Goal: Task Accomplishment & Management: Manage account settings

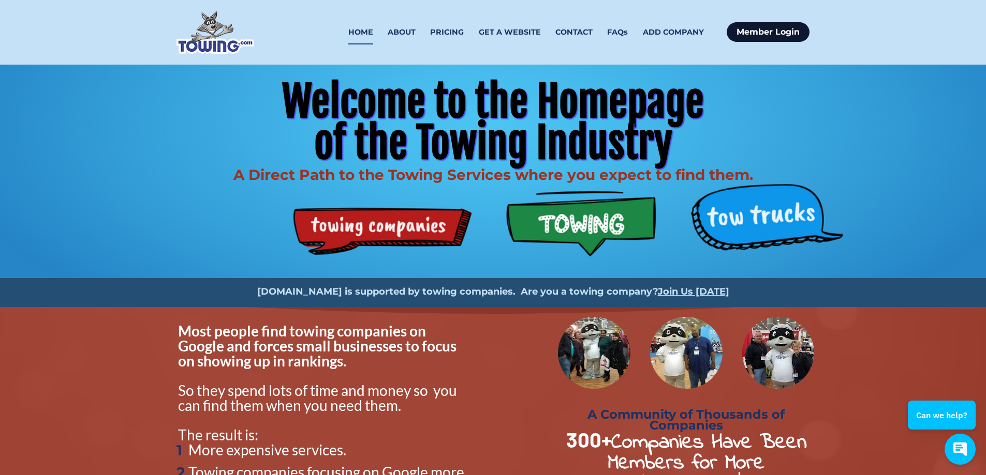
click at [773, 28] on link "Member Login" at bounding box center [767, 32] width 83 height 20
click at [779, 33] on link "Member Login" at bounding box center [767, 32] width 83 height 20
click at [367, 32] on link "HOME" at bounding box center [360, 32] width 25 height 24
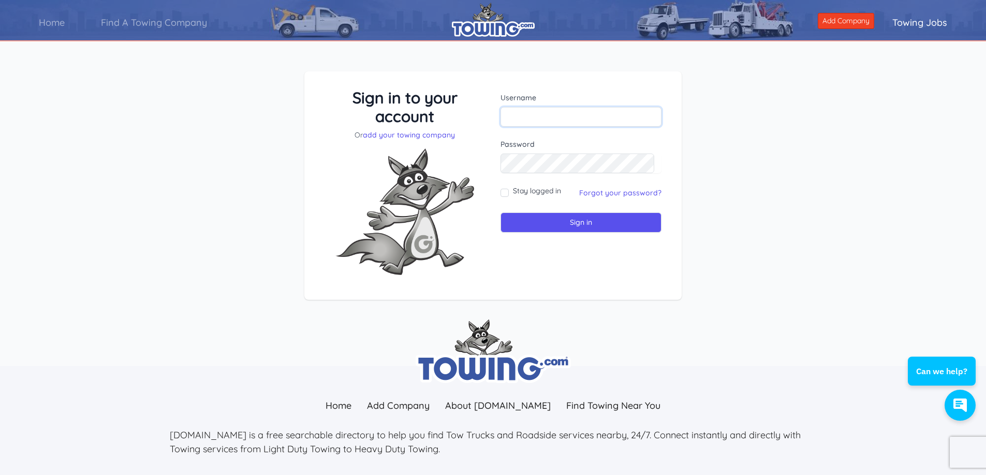
click at [593, 114] on input "text" at bounding box center [580, 117] width 161 height 20
type input "[EMAIL_ADDRESS][DOMAIN_NAME]"
click at [571, 223] on input "Sign in" at bounding box center [580, 223] width 161 height 20
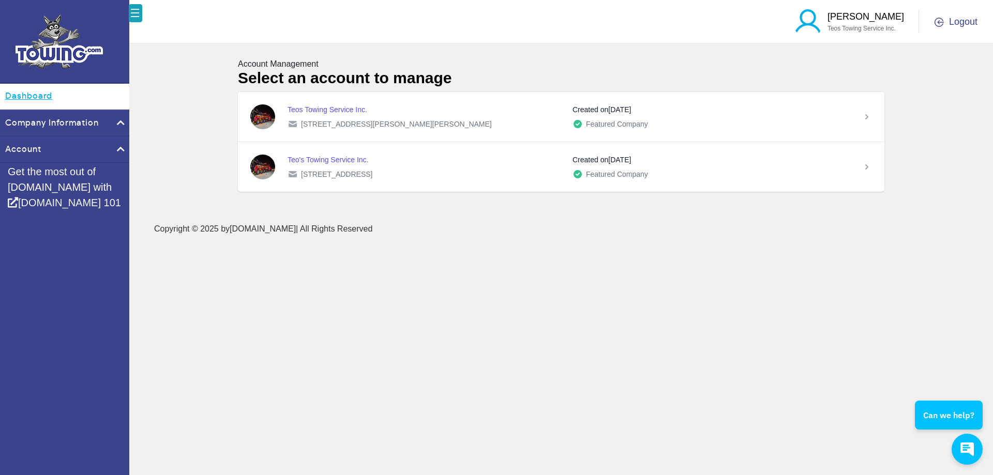
click at [41, 94] on link "Dashboard" at bounding box center [64, 97] width 129 height 26
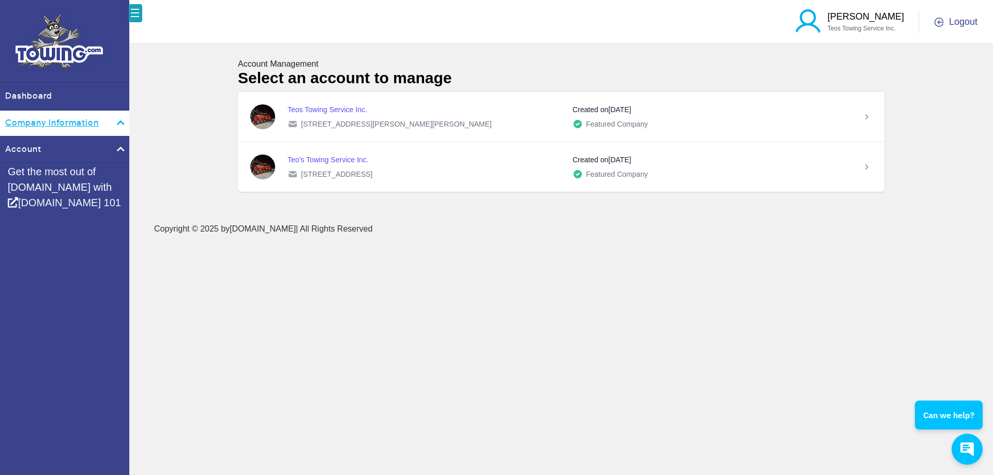
click at [50, 118] on link "Company Information" at bounding box center [64, 124] width 129 height 26
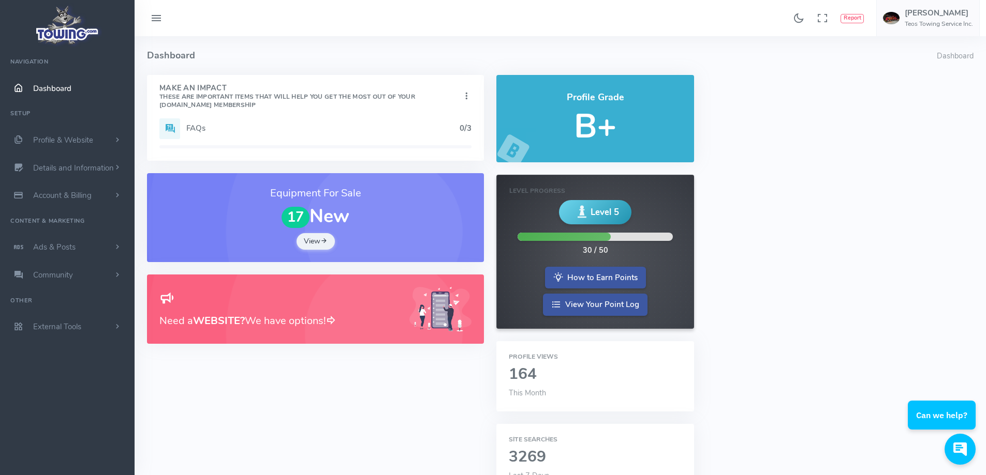
click at [61, 90] on span "Dashboard" at bounding box center [52, 88] width 38 height 10
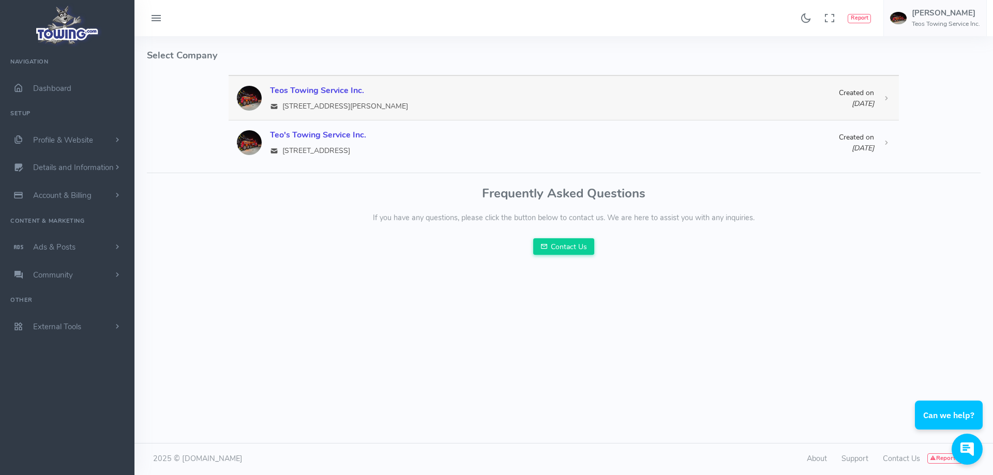
click at [260, 97] on img at bounding box center [249, 98] width 25 height 25
click at [248, 97] on img at bounding box center [249, 98] width 25 height 25
click at [153, 20] on icon at bounding box center [156, 18] width 12 height 17
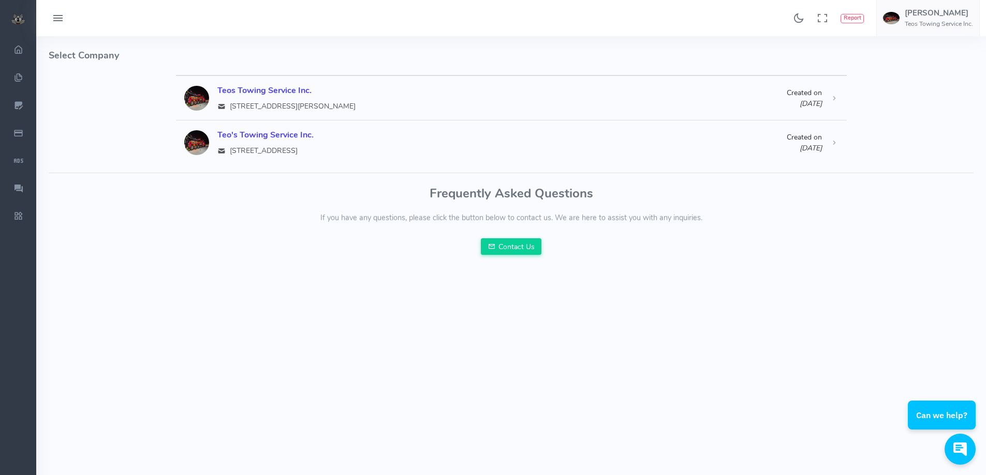
click at [58, 17] on icon at bounding box center [58, 18] width 12 height 17
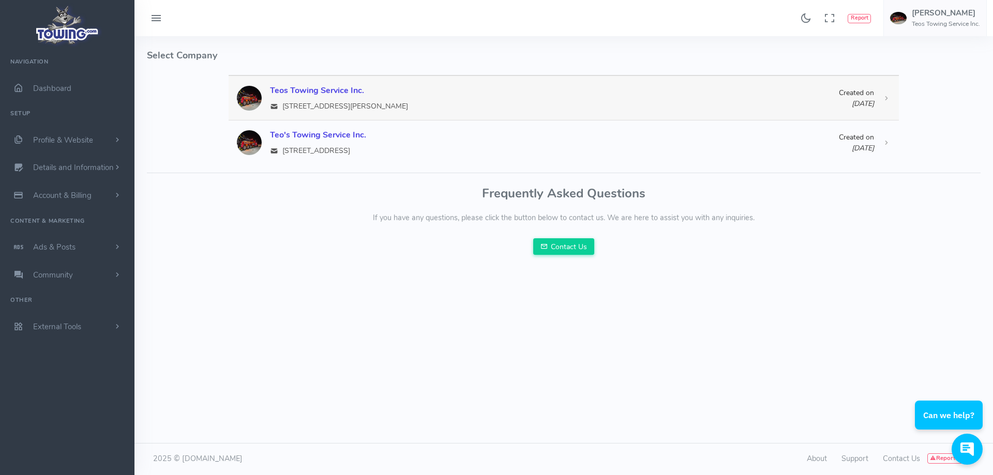
click at [888, 98] on icon at bounding box center [887, 98] width 8 height 8
click at [55, 141] on span "Profile & Website" at bounding box center [63, 140] width 60 height 10
